Goal: Information Seeking & Learning: Learn about a topic

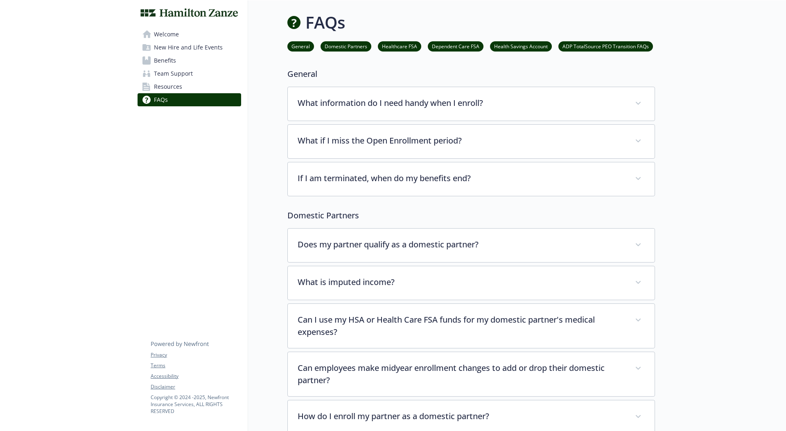
click at [162, 72] on span "Team Support" at bounding box center [173, 73] width 39 height 13
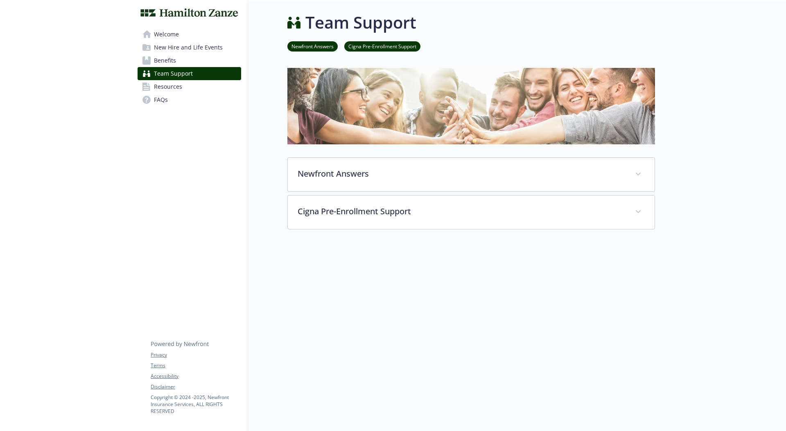
click at [171, 50] on span "New Hire and Life Events" at bounding box center [188, 47] width 69 height 13
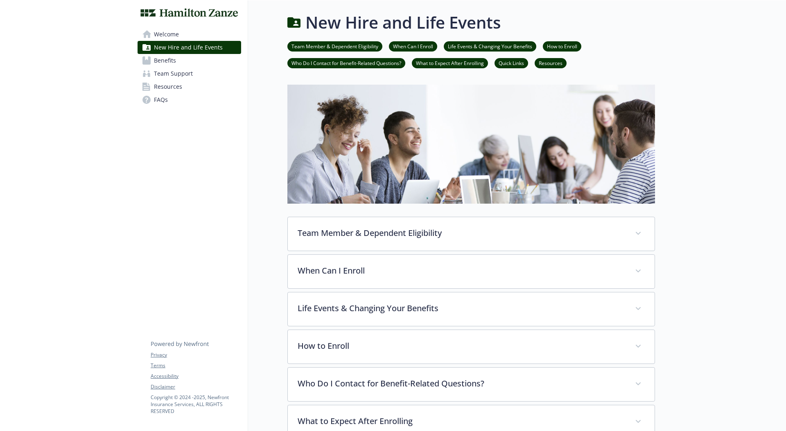
click at [169, 58] on span "Benefits" at bounding box center [165, 60] width 22 height 13
